Goal: Navigation & Orientation: Find specific page/section

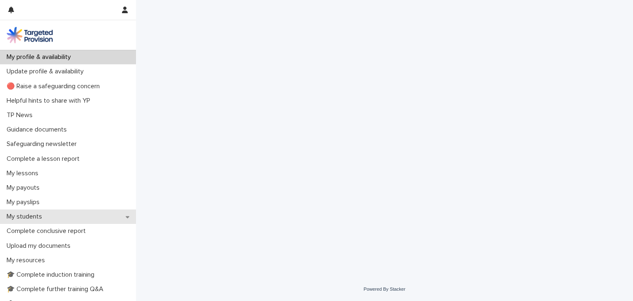
click at [28, 215] on p "My students" at bounding box center [25, 217] width 45 height 8
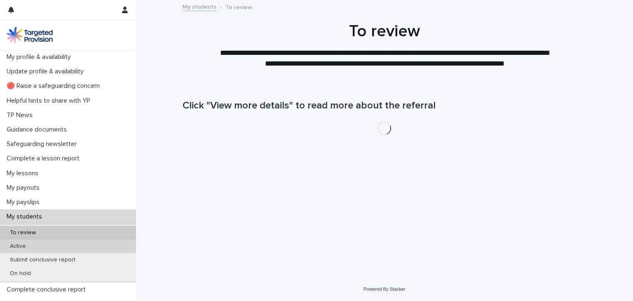
click at [17, 245] on p "Active" at bounding box center [17, 246] width 29 height 7
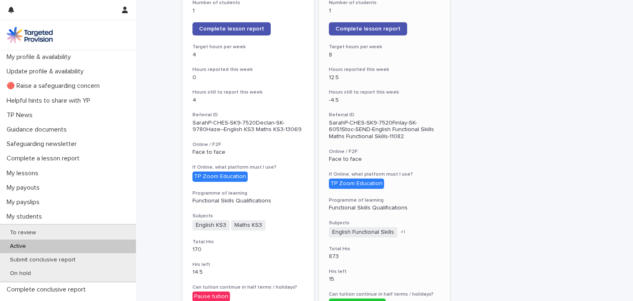
scroll to position [171, 0]
click at [17, 173] on p "My lessons" at bounding box center [24, 173] width 42 height 8
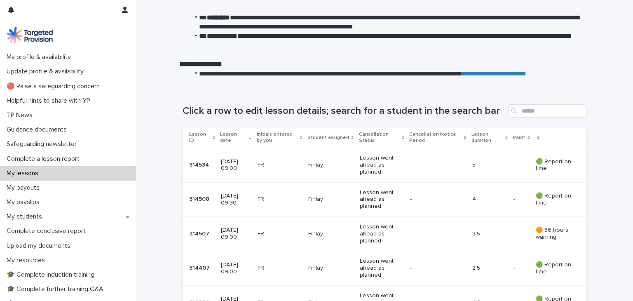
scroll to position [57, 0]
click at [33, 213] on p "My students" at bounding box center [25, 217] width 45 height 8
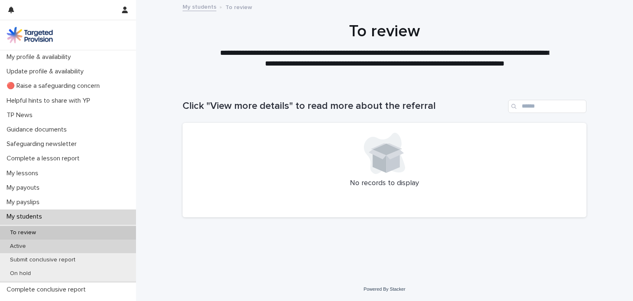
click at [19, 244] on p "Active" at bounding box center [17, 246] width 29 height 7
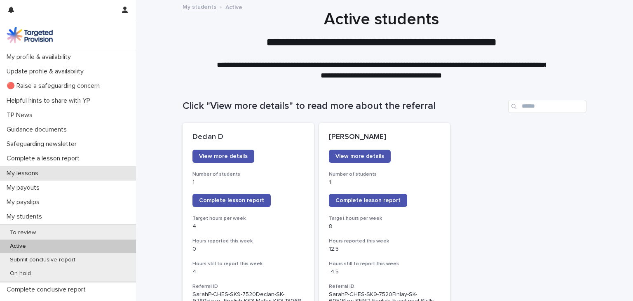
click at [19, 176] on p "My lessons" at bounding box center [24, 173] width 42 height 8
